Goal: Information Seeking & Learning: Learn about a topic

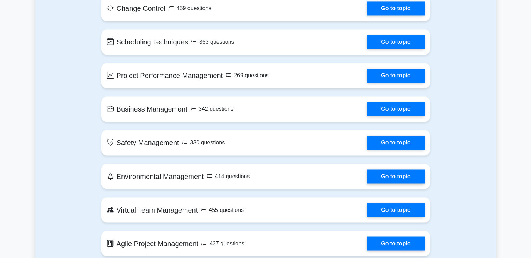
scroll to position [1198, 0]
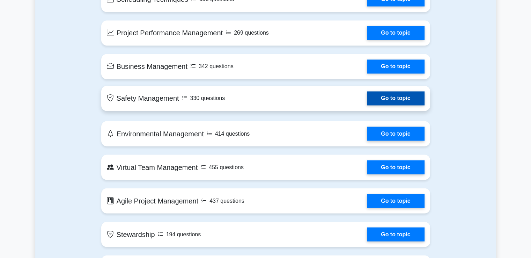
click at [367, 100] on link "Go to topic" at bounding box center [395, 98] width 57 height 14
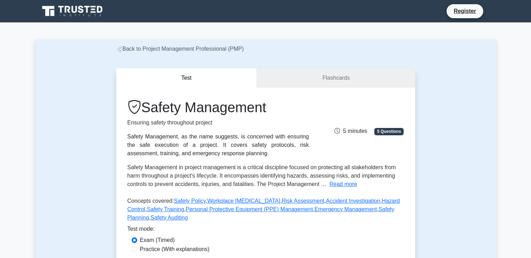
click at [231, 134] on div "Safety Management, as the name suggests, is concerned with ensuring the safe ex…" at bounding box center [218, 144] width 182 height 25
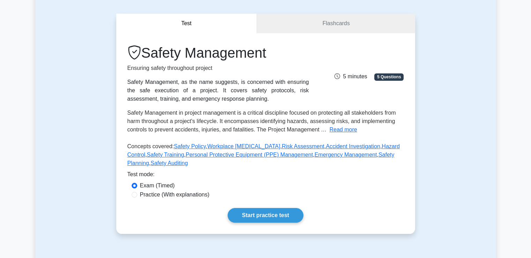
scroll to position [56, 0]
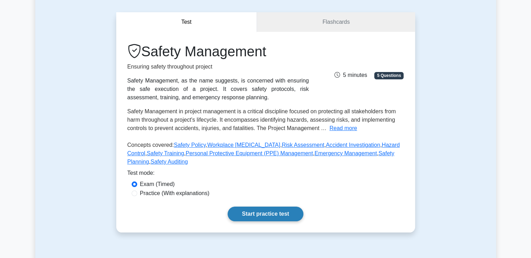
click at [265, 214] on link "Start practice test" at bounding box center [266, 213] width 76 height 15
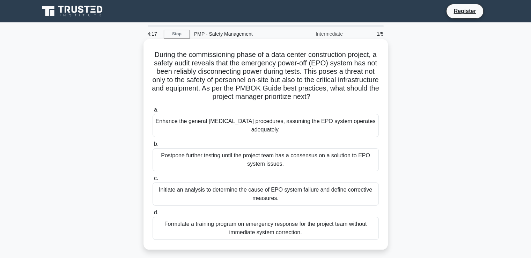
click at [154, 181] on span "c." at bounding box center [156, 178] width 4 height 6
click at [153, 181] on input "c. Initiate an analysis to determine the cause of EPO system failure and define…" at bounding box center [153, 178] width 0 height 5
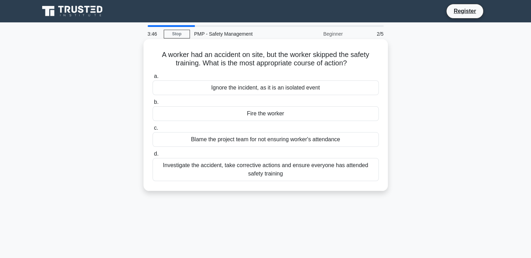
click at [278, 167] on div "Investigate the accident, take corrective actions and ensure everyone has atten…" at bounding box center [266, 169] width 226 height 23
click at [153, 156] on input "d. Investigate the accident, take corrective actions and ensure everyone has at…" at bounding box center [153, 154] width 0 height 5
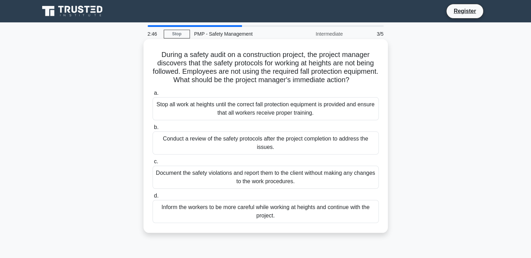
click at [244, 118] on div "Stop all work at heights until the correct fall protection equipment is provide…" at bounding box center [266, 108] width 226 height 23
click at [153, 95] on input "a. Stop all work at heights until the correct fall protection equipment is prov…" at bounding box center [153, 93] width 0 height 5
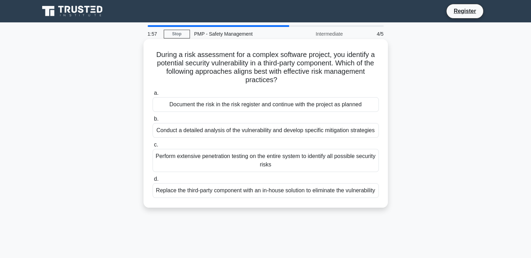
click at [182, 133] on div "Conduct a detailed analysis of the vulnerability and develop specific mitigatio…" at bounding box center [266, 130] width 226 height 15
click at [153, 121] on input "b. Conduct a detailed analysis of the vulnerability and develop specific mitiga…" at bounding box center [153, 119] width 0 height 5
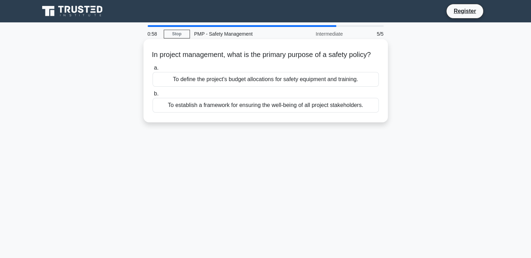
click at [190, 112] on div "To establish a framework for ensuring the well-being of all project stakeholder…" at bounding box center [266, 105] width 226 height 15
click at [153, 96] on input "b. To establish a framework for ensuring the well-being of all project stakehol…" at bounding box center [153, 93] width 0 height 5
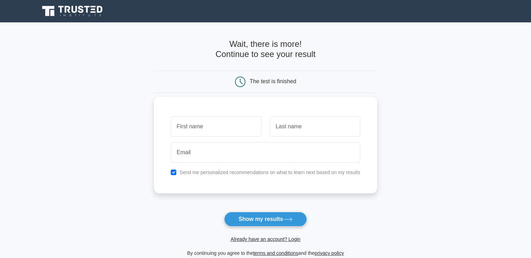
click at [197, 122] on input "text" at bounding box center [216, 126] width 90 height 20
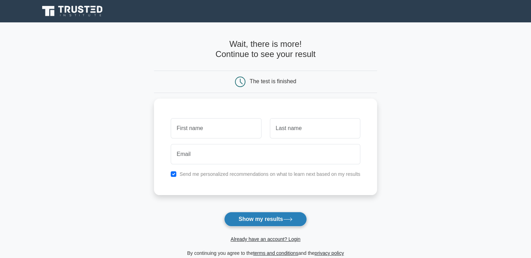
click at [263, 219] on button "Show my results" at bounding box center [265, 219] width 82 height 15
click at [132, 198] on main "Wait, there is more! Continue to see your result The test is finished and the" at bounding box center [265, 147] width 531 height 251
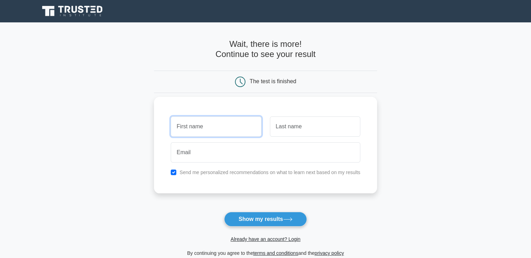
click at [181, 126] on input "text" at bounding box center [216, 126] width 90 height 20
type input "bundi"
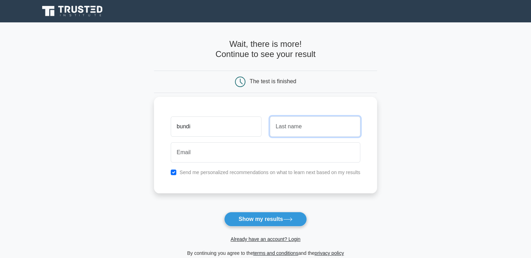
click at [276, 125] on input "text" at bounding box center [315, 126] width 90 height 20
type input "david"
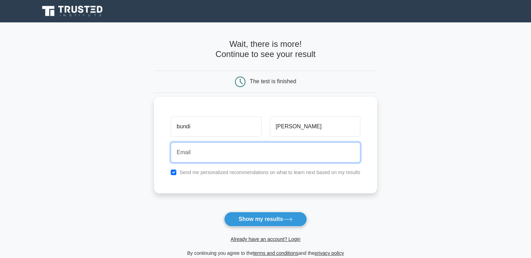
click at [184, 155] on input "email" at bounding box center [266, 152] width 190 height 20
type input "dbundi00@gmail.com"
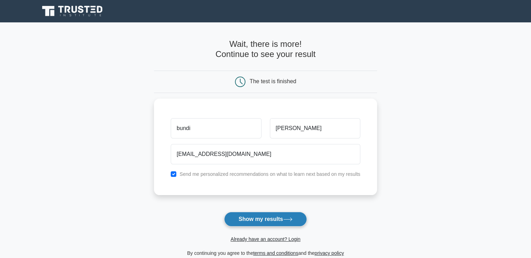
click at [255, 219] on button "Show my results" at bounding box center [265, 219] width 82 height 15
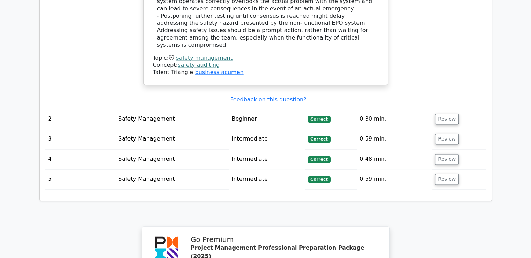
scroll to position [922, 0]
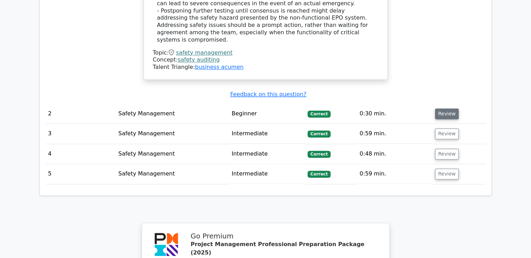
click at [437, 108] on button "Review" at bounding box center [447, 113] width 24 height 11
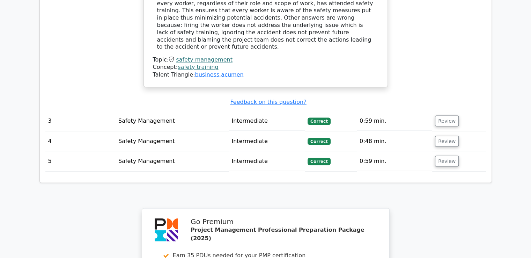
scroll to position [1257, 0]
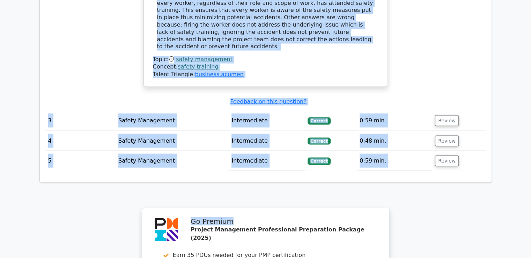
drag, startPoint x: 511, startPoint y: 132, endPoint x: 521, endPoint y: 66, distance: 67.1
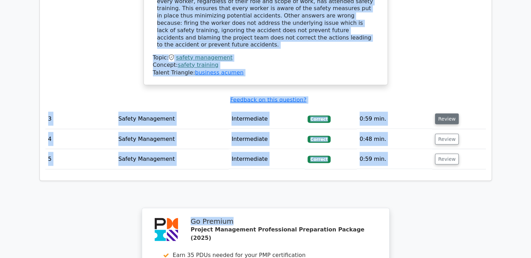
click at [446, 113] on button "Review" at bounding box center [447, 118] width 24 height 11
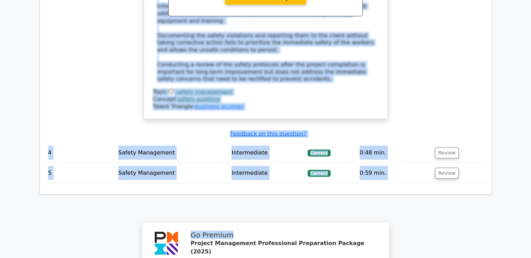
scroll to position [1648, 0]
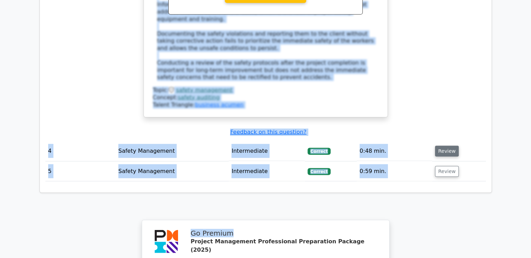
click at [439, 146] on button "Review" at bounding box center [447, 151] width 24 height 11
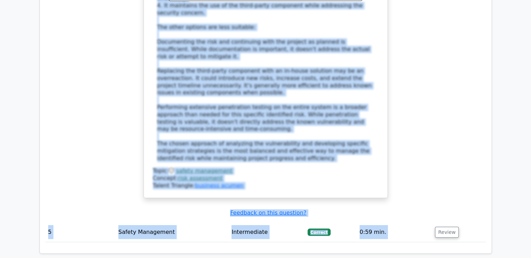
scroll to position [2081, 0]
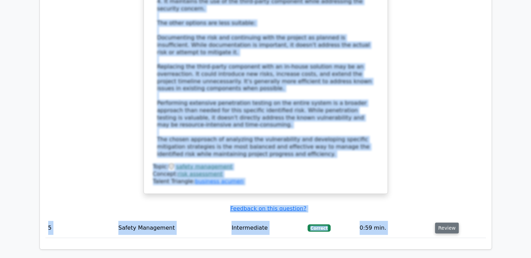
click at [444, 222] on button "Review" at bounding box center [447, 227] width 24 height 11
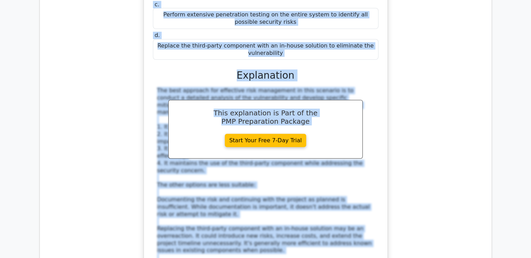
scroll to position [1913, 0]
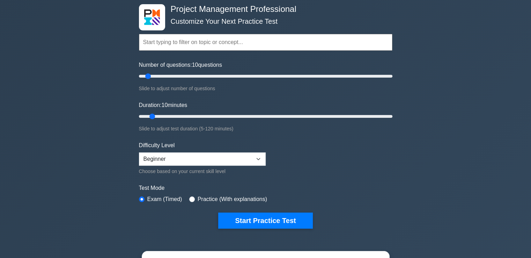
scroll to position [42, 0]
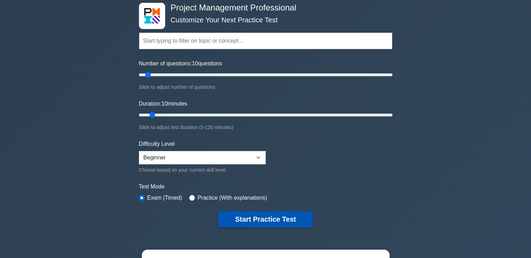
click at [266, 215] on button "Start Practice Test" at bounding box center [265, 219] width 94 height 16
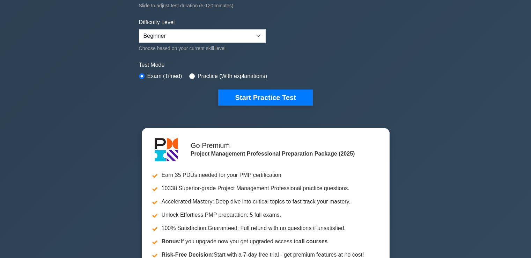
scroll to position [182, 0]
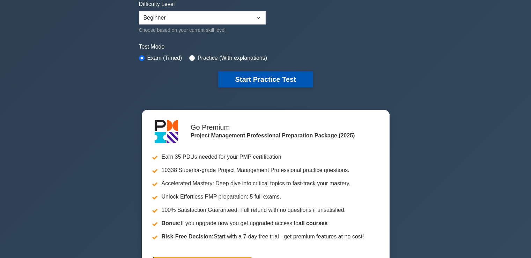
click at [264, 79] on button "Start Practice Test" at bounding box center [265, 79] width 94 height 16
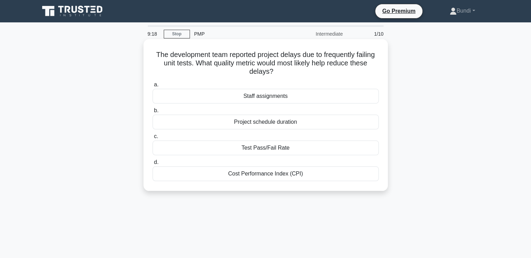
click at [270, 97] on div "Staff assignments" at bounding box center [266, 96] width 226 height 15
click at [153, 87] on input "a. Staff assignments" at bounding box center [153, 84] width 0 height 5
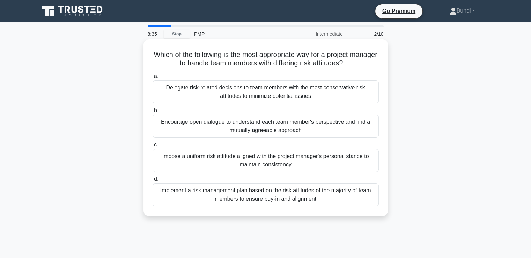
click at [168, 92] on div "Delegate risk-related decisions to team members with the most conservative risk…" at bounding box center [266, 91] width 226 height 23
click at [153, 79] on input "a. Delegate risk-related decisions to team members with the most conservative r…" at bounding box center [153, 76] width 0 height 5
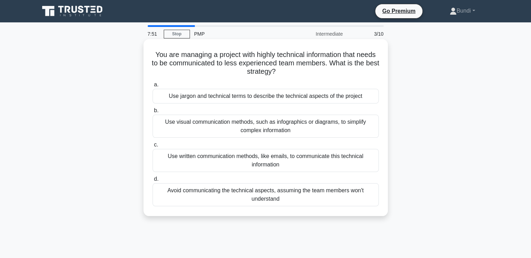
click at [194, 123] on div "Use visual communication methods, such as infographics or diagrams, to simplify…" at bounding box center [266, 126] width 226 height 23
click at [153, 113] on input "b. Use visual communication methods, such as infographics or diagrams, to simpl…" at bounding box center [153, 110] width 0 height 5
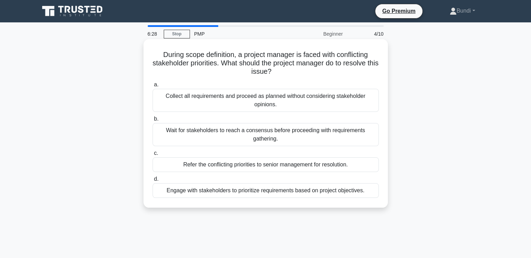
click at [192, 189] on div "Engage with stakeholders to prioritize requirements based on project objectives." at bounding box center [266, 190] width 226 height 15
click at [153, 181] on input "d. Engage with stakeholders to prioritize requirements based on project objecti…" at bounding box center [153, 179] width 0 height 5
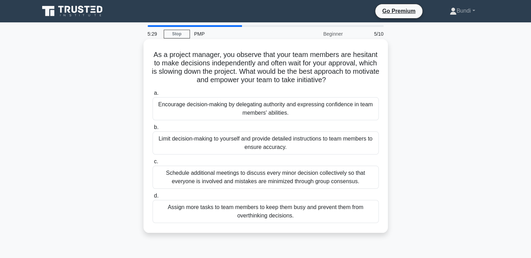
click at [254, 111] on div "Encourage decision-making by delegating authority and expressing confidence in …" at bounding box center [266, 108] width 226 height 23
click at [153, 95] on input "a. Encourage decision-making by delegating authority and expressing confidence …" at bounding box center [153, 93] width 0 height 5
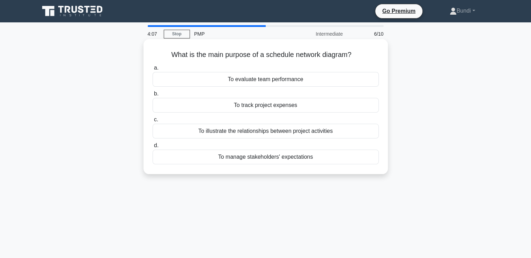
click at [259, 108] on div "To track project expenses" at bounding box center [266, 105] width 226 height 15
click at [153, 96] on input "b. To track project expenses" at bounding box center [153, 93] width 0 height 5
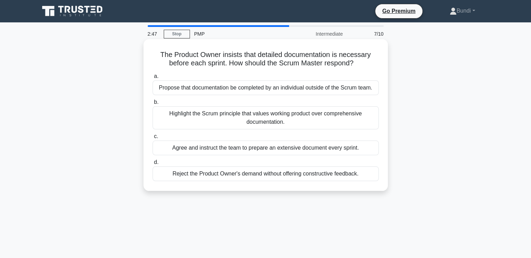
click at [195, 87] on div "Propose that documentation be completed by an individual outside of the Scrum t…" at bounding box center [266, 87] width 226 height 15
click at [153, 79] on input "a. Propose that documentation be completed by an individual outside of the Scru…" at bounding box center [153, 76] width 0 height 5
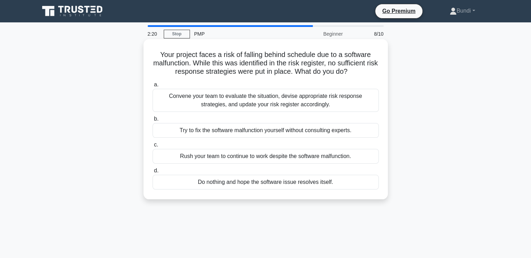
click at [182, 101] on div "Convene your team to evaluate the situation, devise appropriate risk response s…" at bounding box center [266, 100] width 226 height 23
click at [153, 87] on input "a. Convene your team to evaluate the situation, devise appropriate risk respons…" at bounding box center [153, 84] width 0 height 5
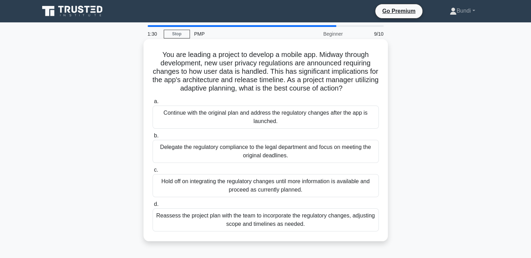
click at [252, 149] on div "Delegate the regulatory compliance to the legal department and focus on meeting…" at bounding box center [266, 151] width 226 height 23
click at [153, 138] on input "b. Delegate the regulatory compliance to the legal department and focus on meet…" at bounding box center [153, 135] width 0 height 5
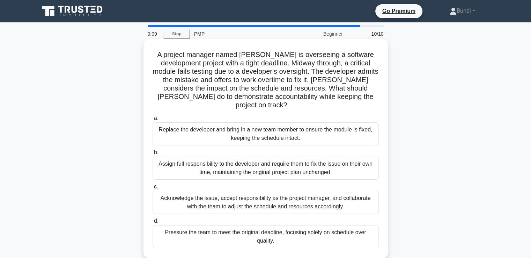
click at [229, 161] on div "Assign full responsibility to the developer and require them to fix the issue o…" at bounding box center [266, 167] width 226 height 23
click at [153, 155] on input "b. Assign full responsibility to the developer and require them to fix the issu…" at bounding box center [153, 152] width 0 height 5
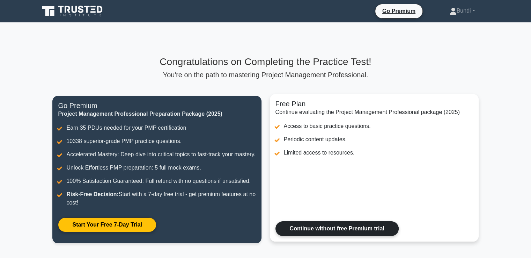
click at [332, 236] on link "Continue without free Premium trial" at bounding box center [336, 228] width 123 height 15
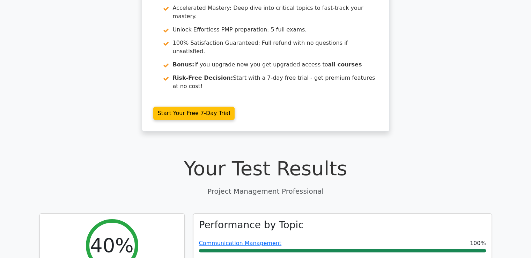
scroll to position [79, 0]
